Goal: Contribute content: Contribute content

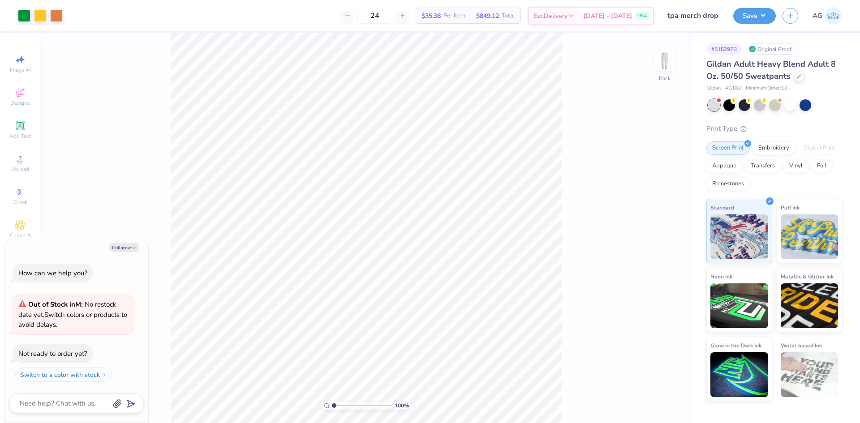
type textarea "x"
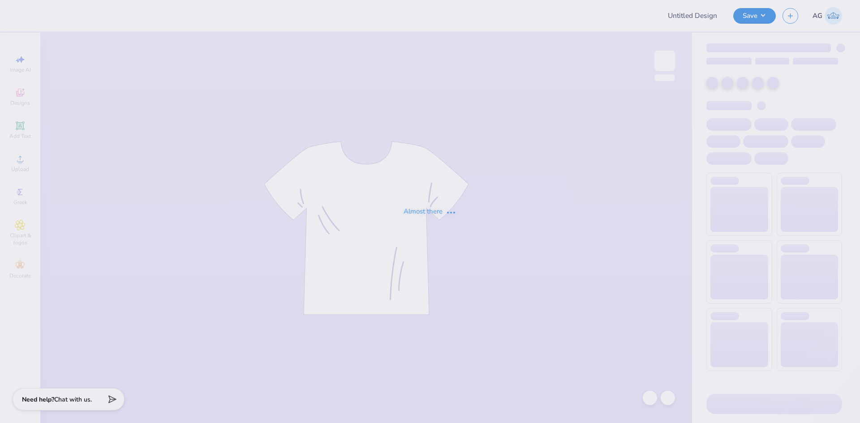
type input "Kass [PERSON_NAME] : The [GEOGRAPHIC_DATA][US_STATE]"
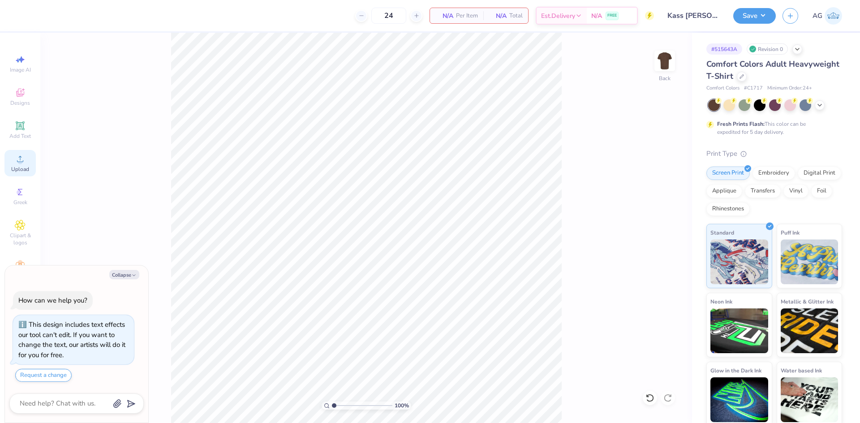
click at [23, 166] on span "Upload" at bounding box center [20, 169] width 18 height 7
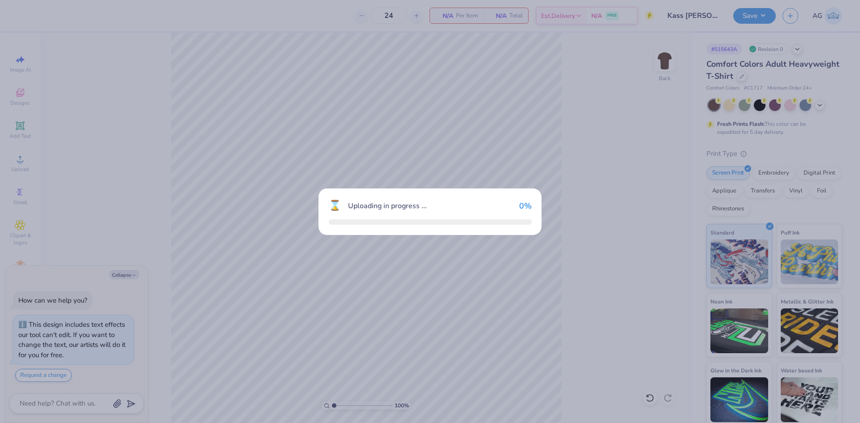
type textarea "x"
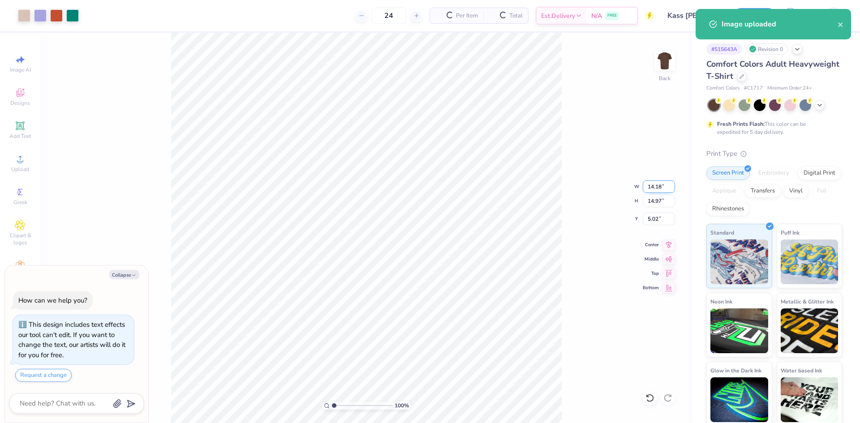
type input "14.18"
click at [669, 185] on input "14.18" at bounding box center [659, 187] width 32 height 13
click at [661, 186] on input "14.18" at bounding box center [659, 187] width 32 height 13
type input "1"
type input "12"
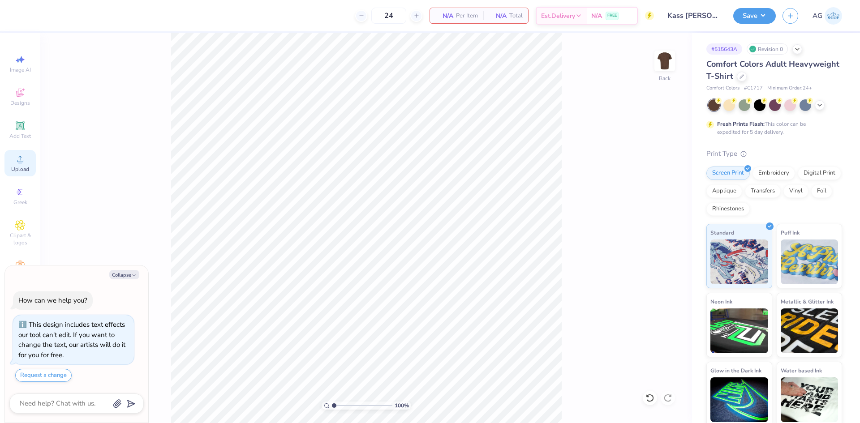
click at [17, 171] on span "Upload" at bounding box center [20, 169] width 18 height 7
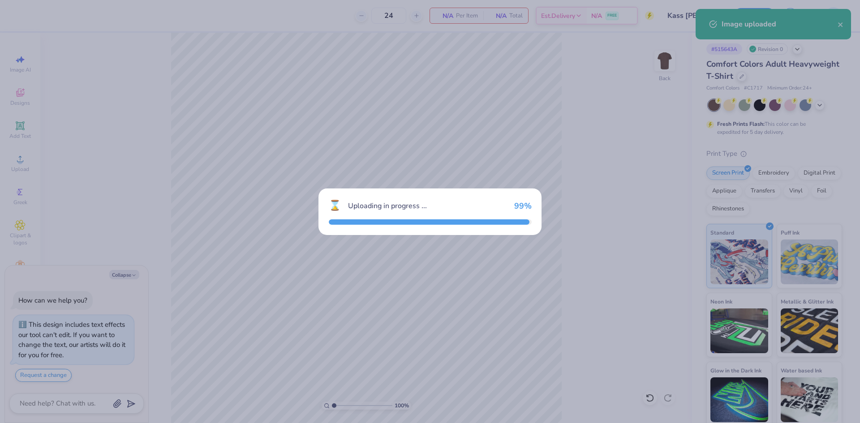
type textarea "x"
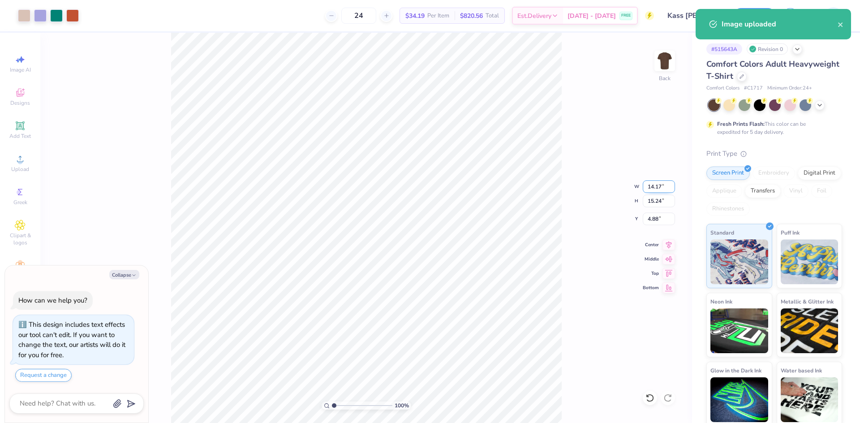
click at [655, 183] on input "14.17" at bounding box center [659, 187] width 32 height 13
type input "12"
type textarea "x"
type input "12.00"
type input "12.90"
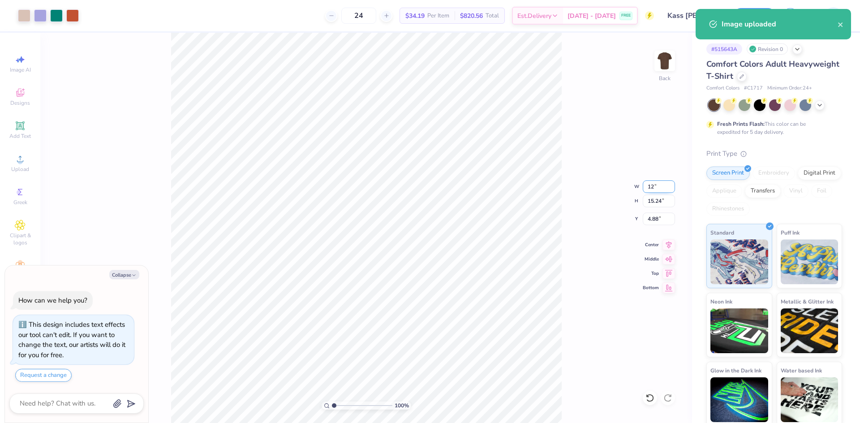
type input "6.05"
click at [656, 226] on div "100 % Back W 12.00 12.00 " H 12.90 12.90 " Y 6.05 6.05 " Center Middle Top Bott…" at bounding box center [366, 228] width 652 height 391
click at [655, 222] on div "100 % Back W 12.00 H 12.90 Y 6.05 Center Middle Top Bottom" at bounding box center [366, 228] width 652 height 391
click at [655, 221] on div "100 % Back W 12.00 12.00 " H 12.90 12.90 " Y 6.05 6.05 " Center Middle Top Bott…" at bounding box center [366, 228] width 652 height 391
type textarea "x"
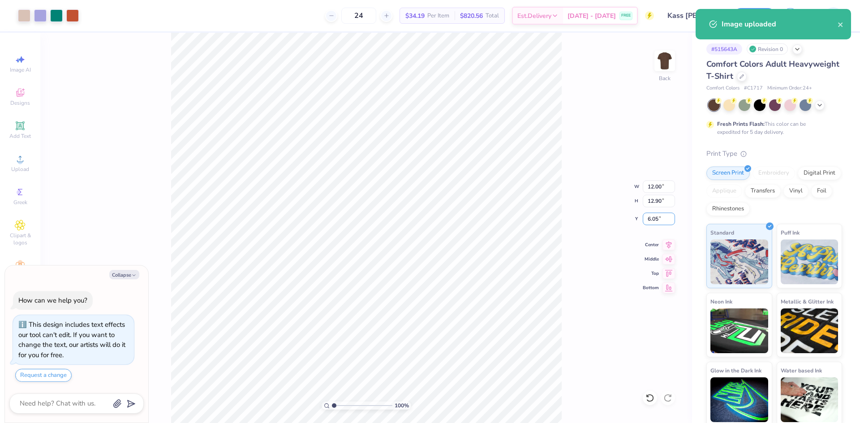
click at [655, 221] on input "6.05" at bounding box center [659, 219] width 32 height 13
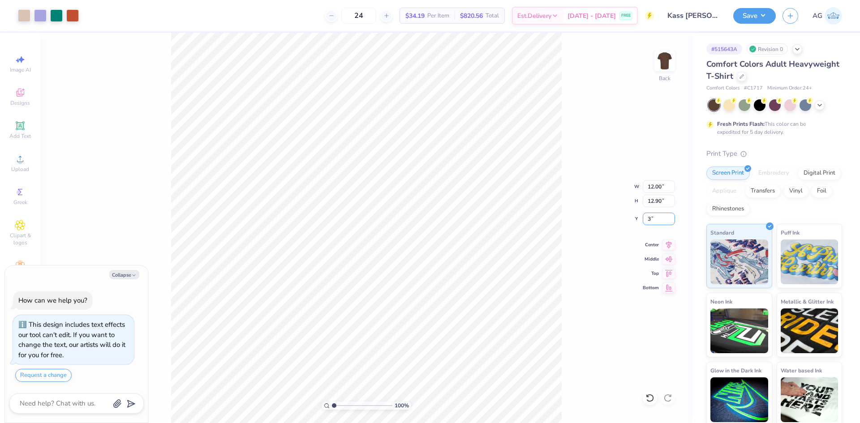
type input "3"
type textarea "x"
type input "3.00"
click at [663, 243] on icon at bounding box center [669, 243] width 13 height 11
click at [762, 3] on div "Save AG" at bounding box center [796, 15] width 127 height 31
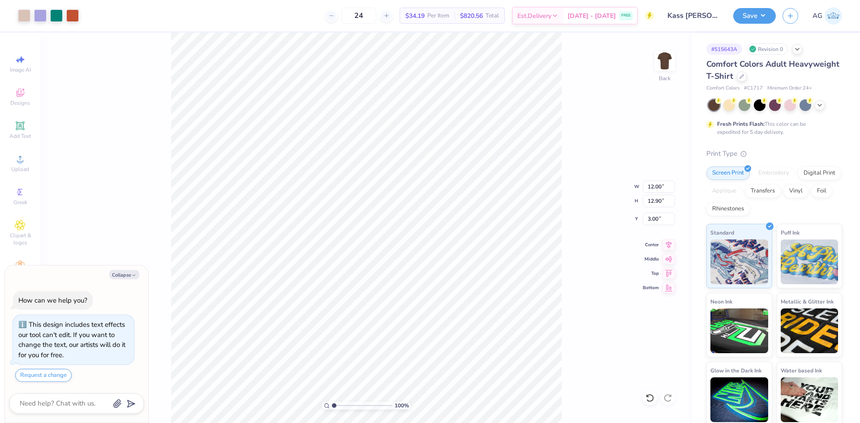
drag, startPoint x: 761, startPoint y: 12, endPoint x: 751, endPoint y: 24, distance: 16.0
click at [761, 12] on button "Save" at bounding box center [754, 16] width 43 height 16
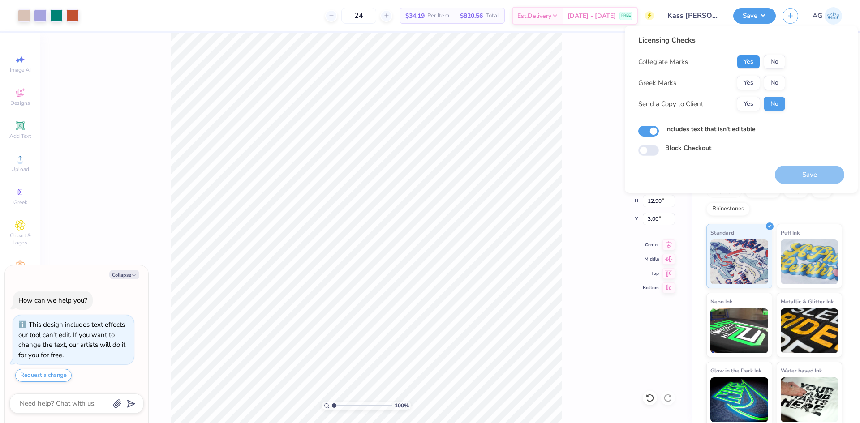
click at [739, 67] on button "Yes" at bounding box center [748, 62] width 23 height 14
click at [775, 82] on button "No" at bounding box center [775, 83] width 22 height 14
click at [810, 176] on button "Save" at bounding box center [809, 175] width 69 height 18
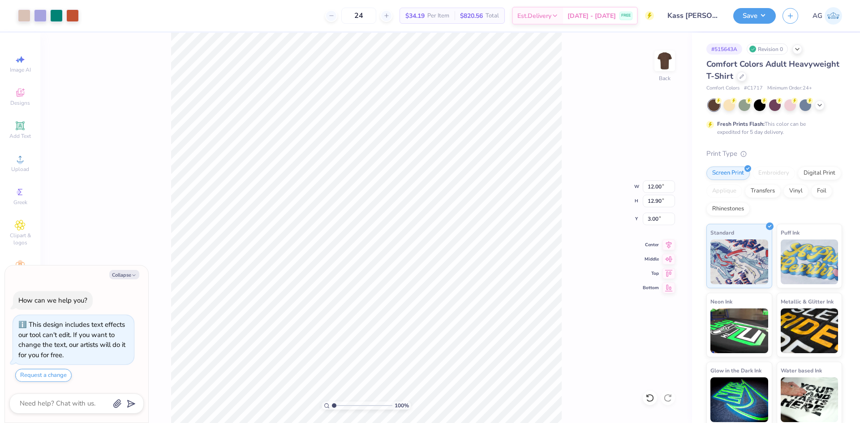
click at [621, 112] on div "100 % Back W 12.00 12.00 " H 12.90 12.90 " Y 3.00 3.00 " Center Middle Top Bott…" at bounding box center [366, 228] width 652 height 391
type textarea "x"
